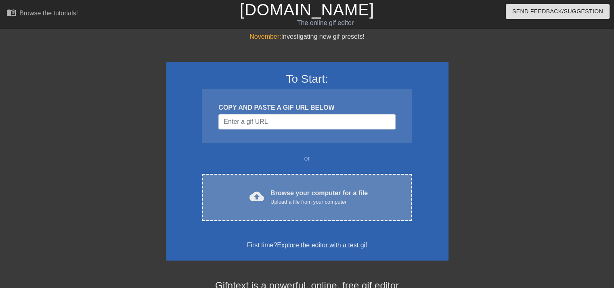
click at [266, 194] on div "cloud_upload Browse your computer for a file Upload a file from your computer" at bounding box center [306, 197] width 175 height 18
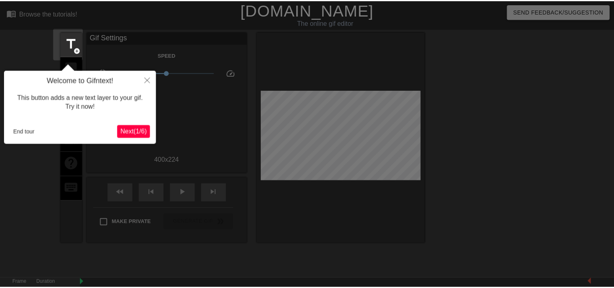
scroll to position [19, 0]
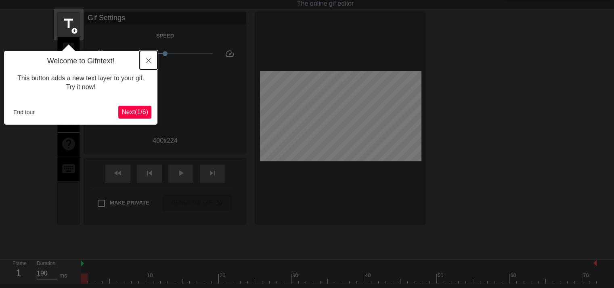
click at [147, 60] on icon "Close" at bounding box center [149, 61] width 6 height 6
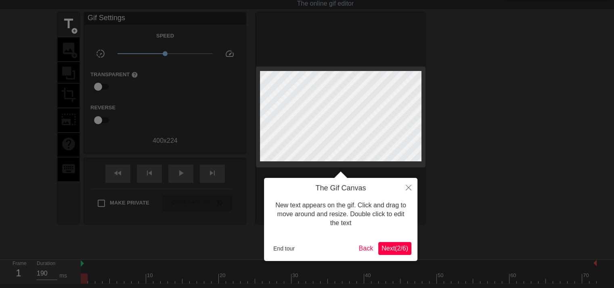
scroll to position [0, 0]
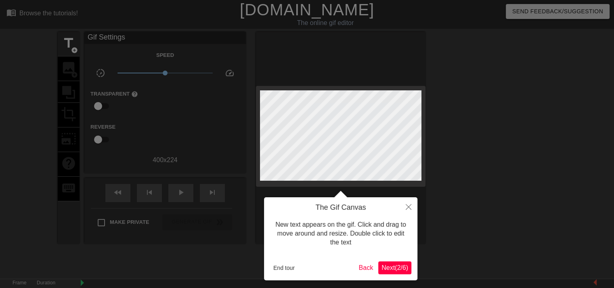
click at [394, 267] on span "Next ( 2 / 6 )" at bounding box center [394, 267] width 27 height 7
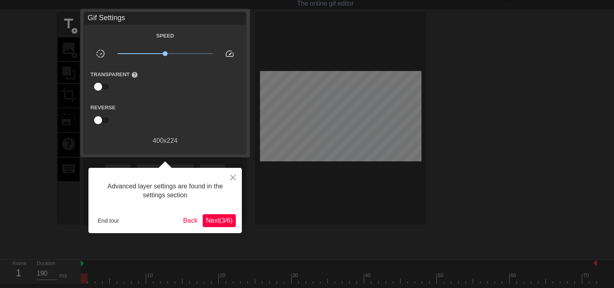
click at [231, 224] on span "Next ( 3 / 6 )" at bounding box center [219, 220] width 27 height 7
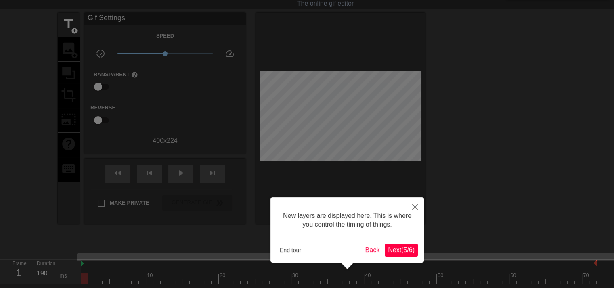
click at [402, 247] on span "Next ( 5 / 6 )" at bounding box center [401, 250] width 27 height 7
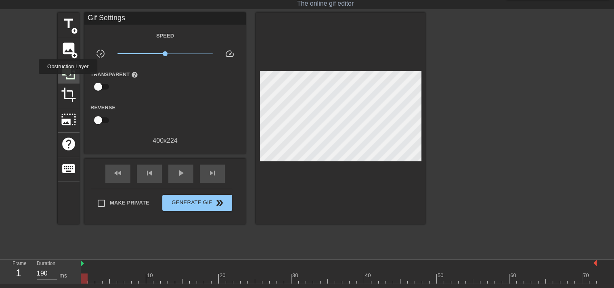
click at [68, 79] on div at bounding box center [69, 73] width 22 height 22
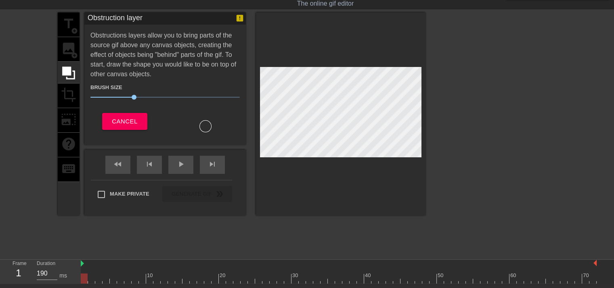
click at [68, 92] on div "title add_circle image add_circle crop photo_size_select_large help keyboard" at bounding box center [69, 114] width 22 height 203
click at [135, 116] on span "Cancel" at bounding box center [124, 121] width 25 height 10
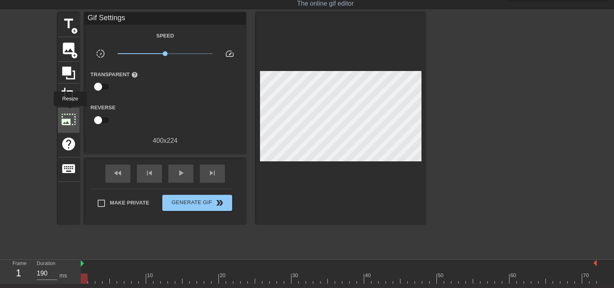
click at [69, 112] on span "photo_size_select_large" at bounding box center [68, 119] width 15 height 15
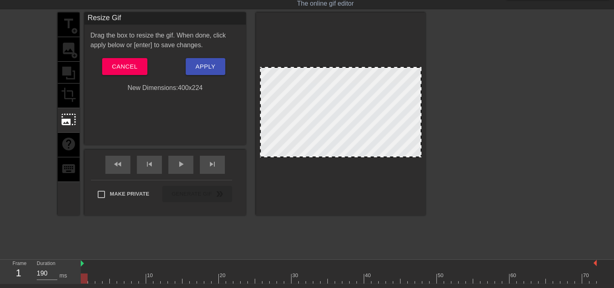
drag, startPoint x: 263, startPoint y: 69, endPoint x: 271, endPoint y: 83, distance: 15.9
click at [271, 83] on div at bounding box center [340, 112] width 161 height 90
click at [141, 66] on button "Cancel" at bounding box center [124, 66] width 45 height 17
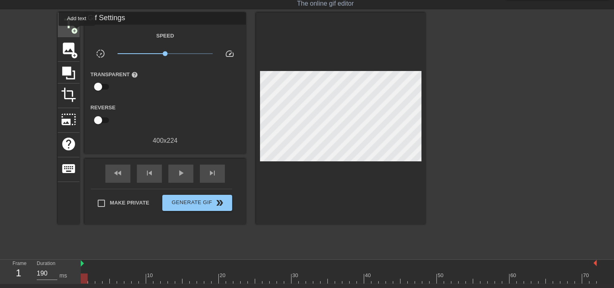
click at [74, 27] on span "add_circle" at bounding box center [74, 30] width 7 height 7
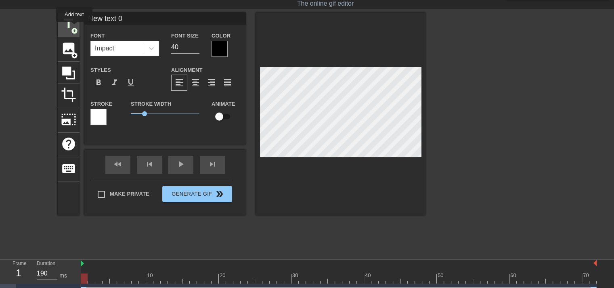
scroll to position [0, 0]
